Goal: Information Seeking & Learning: Check status

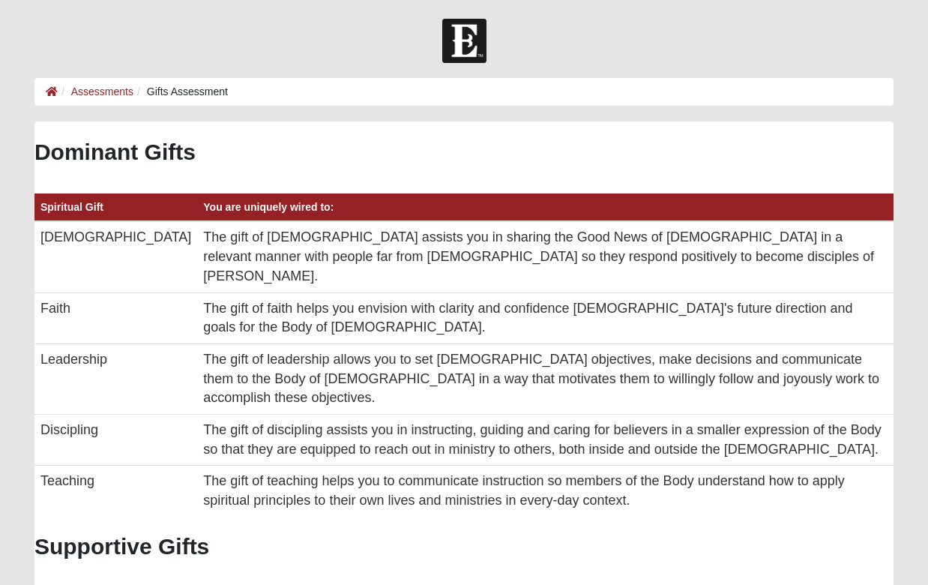
scroll to position [13, 0]
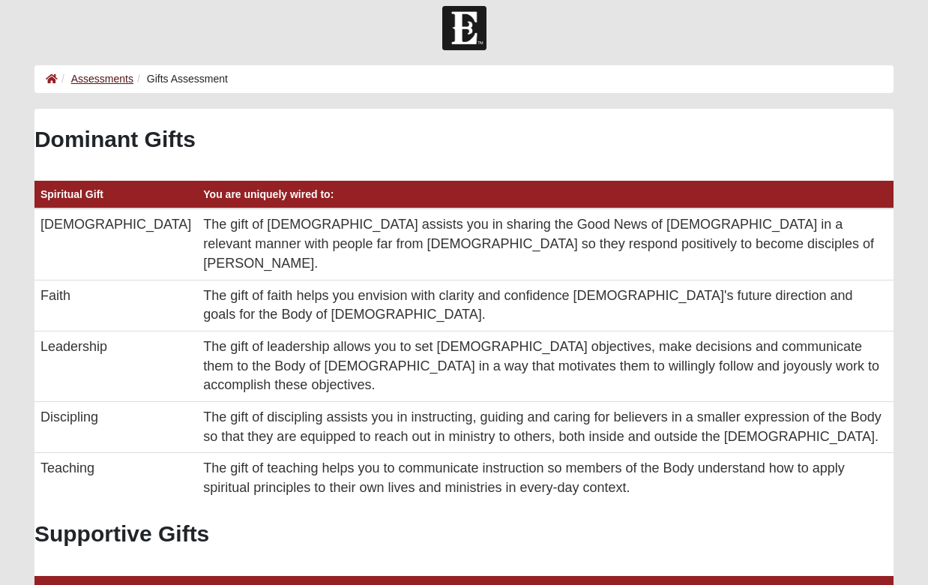
click at [96, 75] on link "Assessments" at bounding box center [102, 79] width 62 height 12
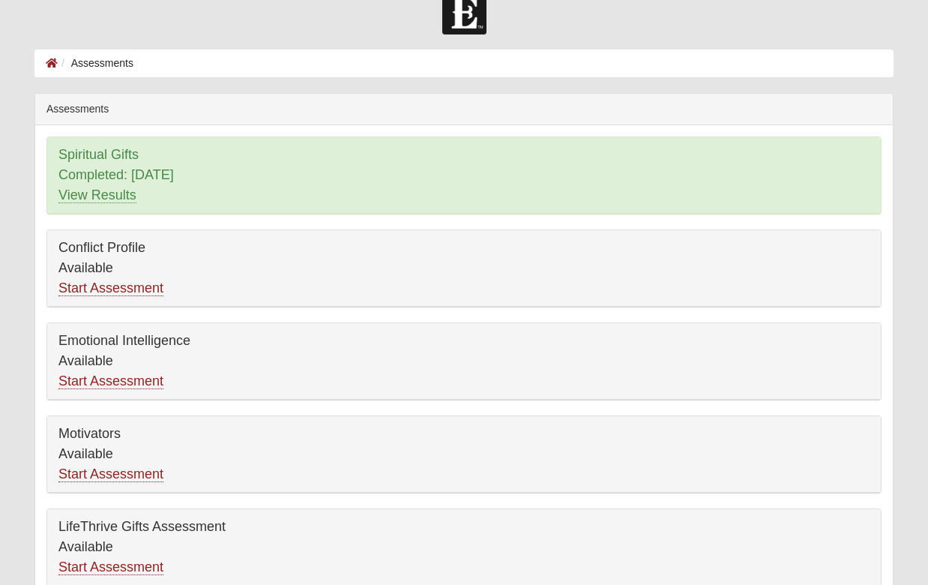
scroll to position [23, 0]
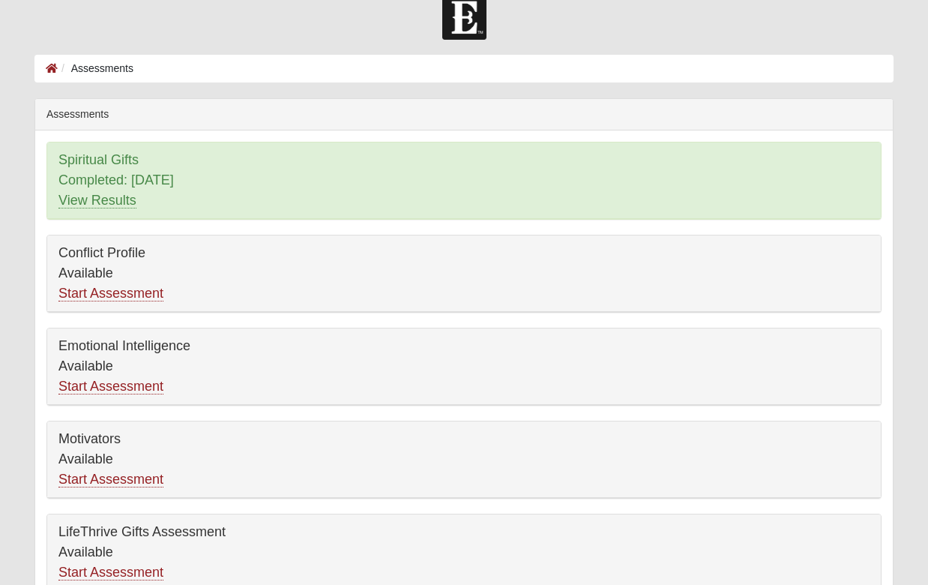
click at [102, 167] on div "Spiritual Gifts Completed: 10/8/2025 View Results" at bounding box center [464, 180] width 834 height 76
click at [103, 206] on link "View Results" at bounding box center [97, 201] width 78 height 16
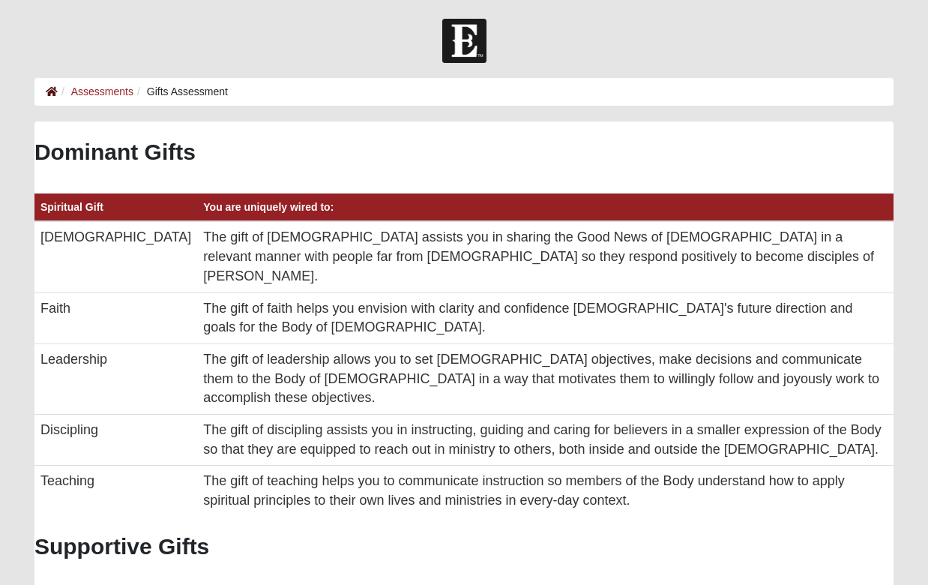
click at [49, 89] on icon at bounding box center [52, 91] width 12 height 10
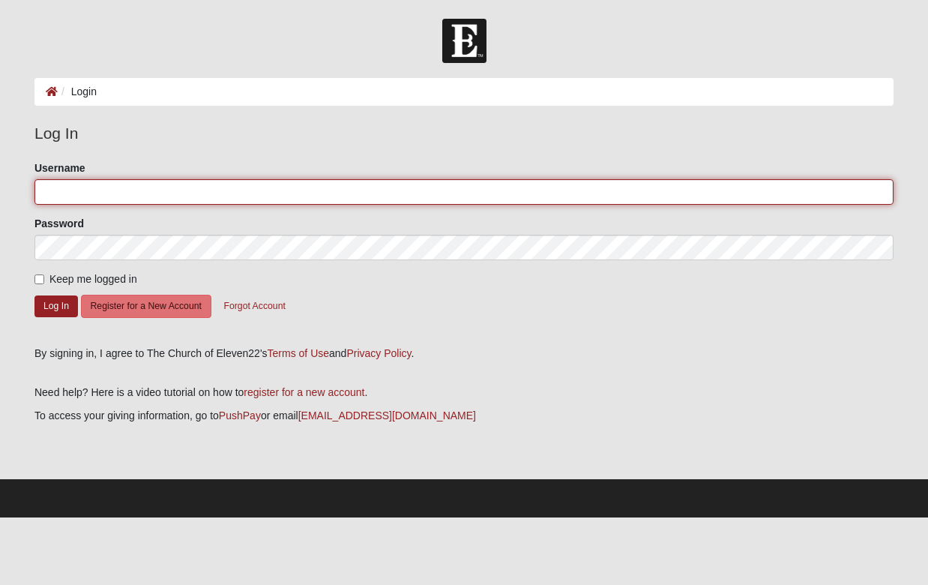
type input "stephencperry"
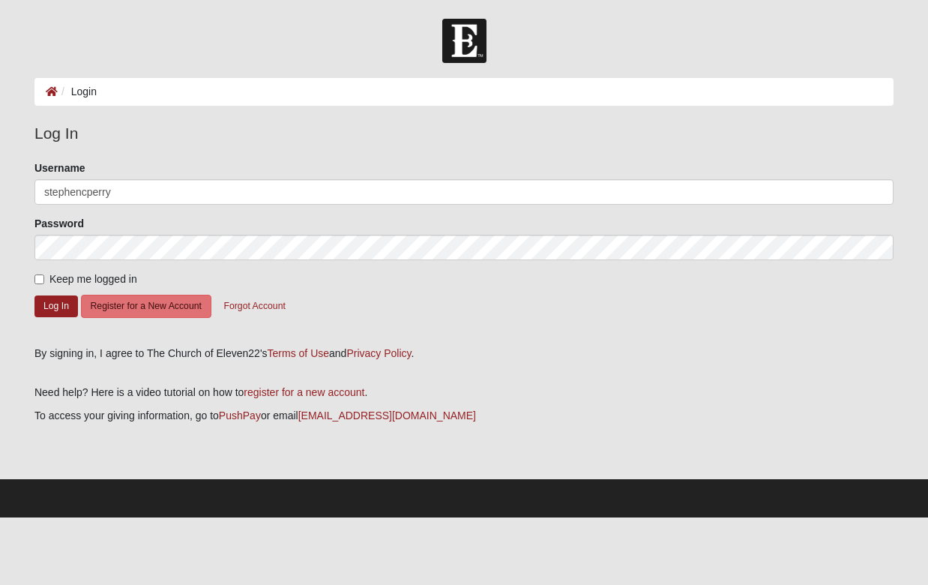
click at [127, 317] on form "Please correct the following: Username stephencperry Password Keep me logged in…" at bounding box center [463, 247] width 859 height 175
click at [65, 309] on button "Log In" at bounding box center [55, 306] width 43 height 22
